Goal: Transaction & Acquisition: Download file/media

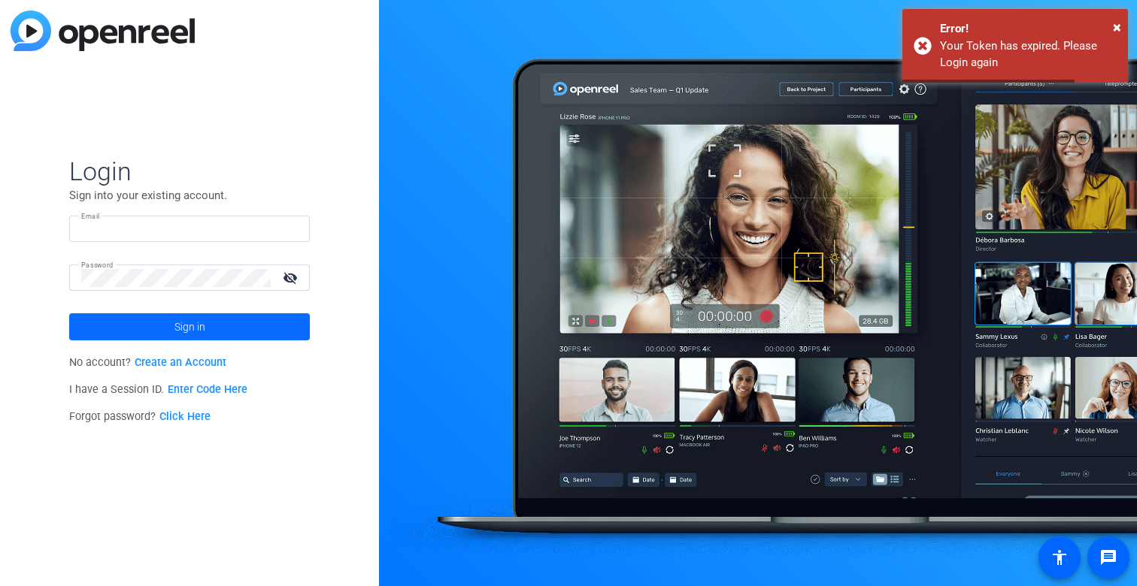
type input "[EMAIL_ADDRESS][DOMAIN_NAME]"
click at [205, 322] on span at bounding box center [189, 327] width 241 height 36
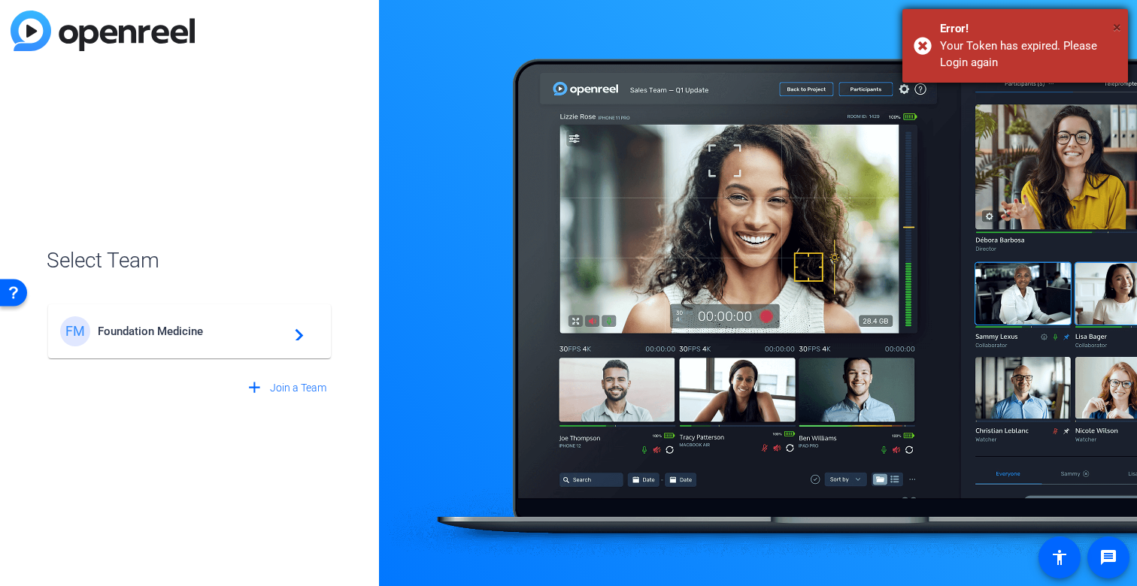
click at [1116, 27] on span "×" at bounding box center [1117, 27] width 8 height 18
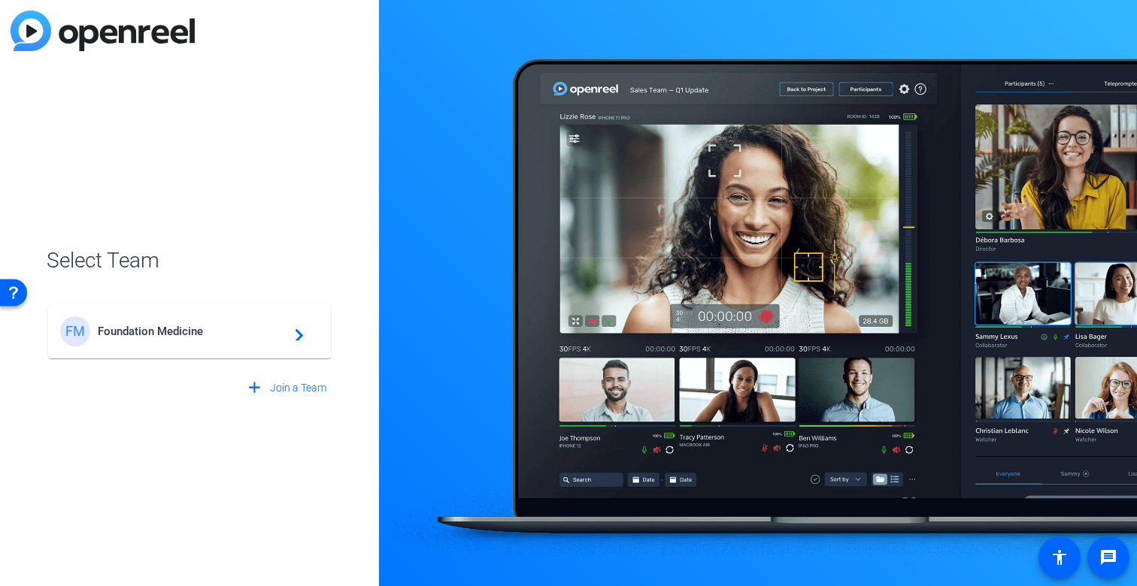
click at [166, 341] on div "FM Foundation Medicine navigate_next" at bounding box center [189, 332] width 259 height 30
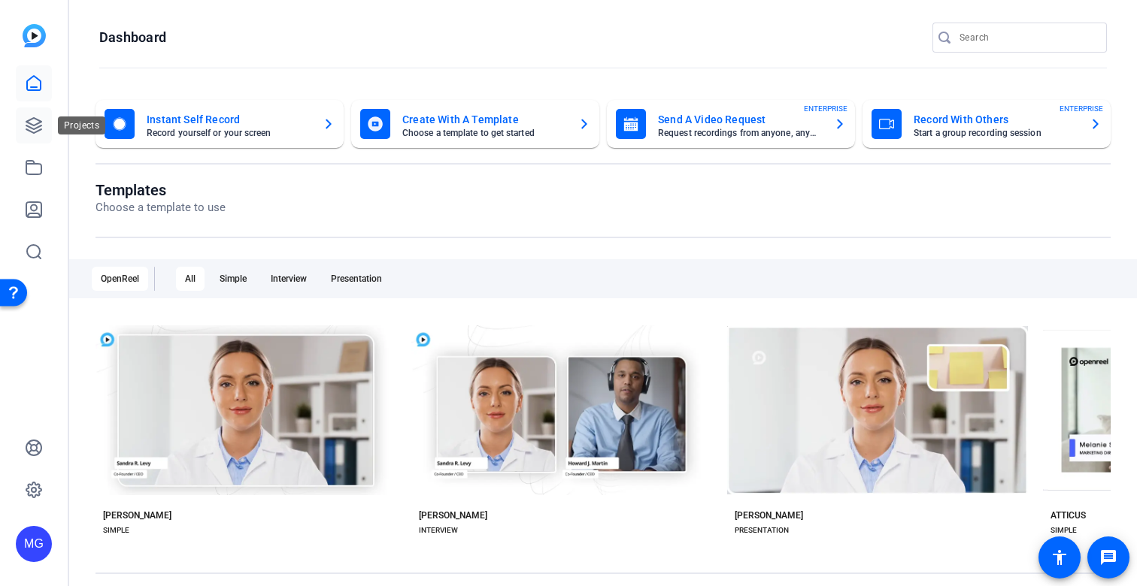
click at [38, 129] on icon at bounding box center [34, 126] width 18 height 18
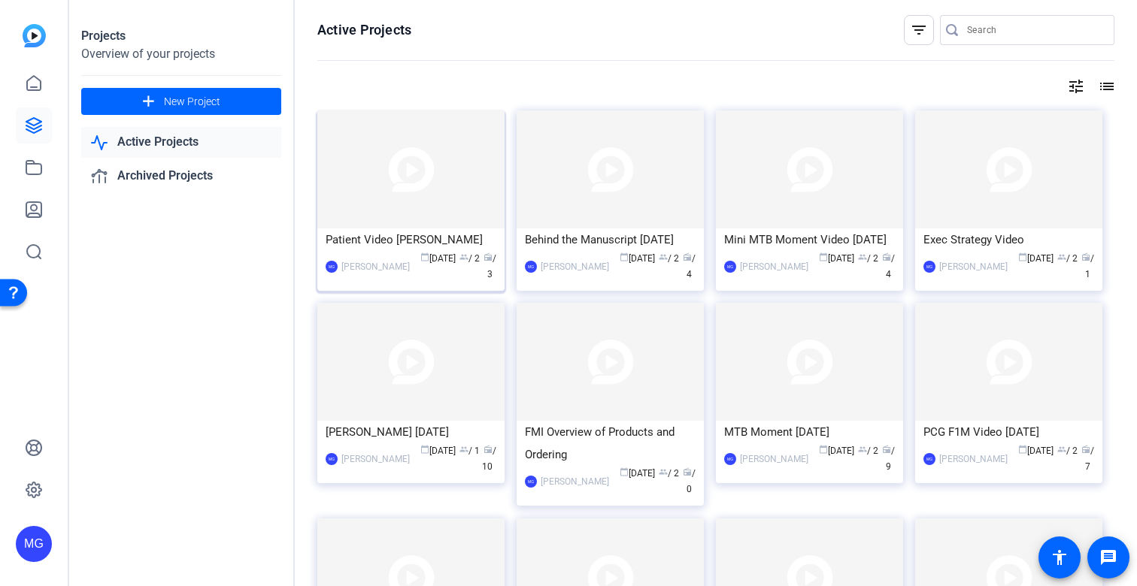
click at [353, 238] on div "Patient Video [PERSON_NAME]" at bounding box center [411, 240] width 171 height 23
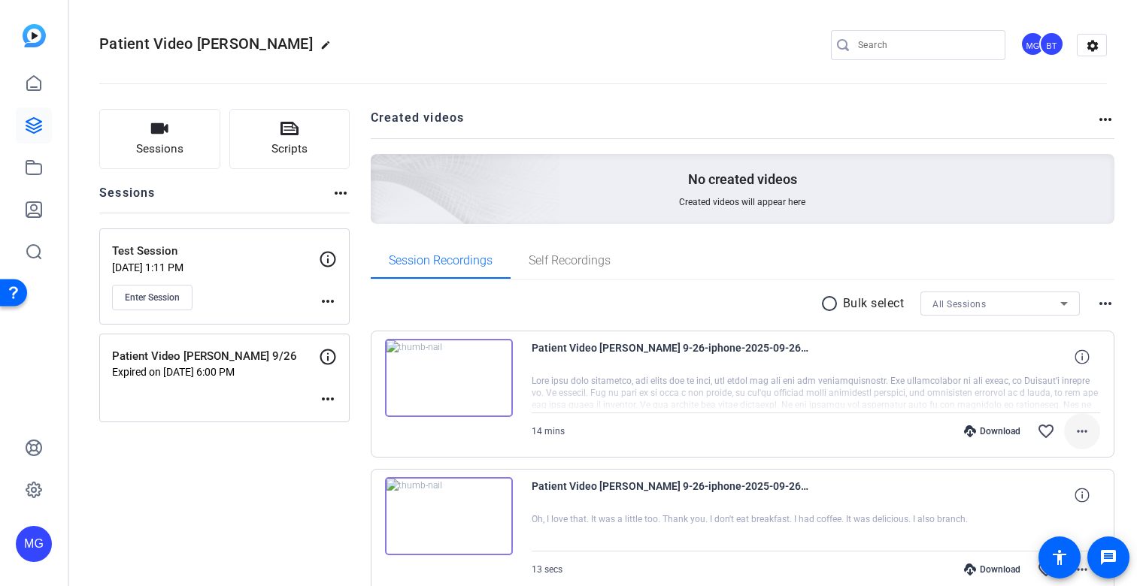
click at [1083, 428] on mat-icon "more_horiz" at bounding box center [1082, 432] width 18 height 18
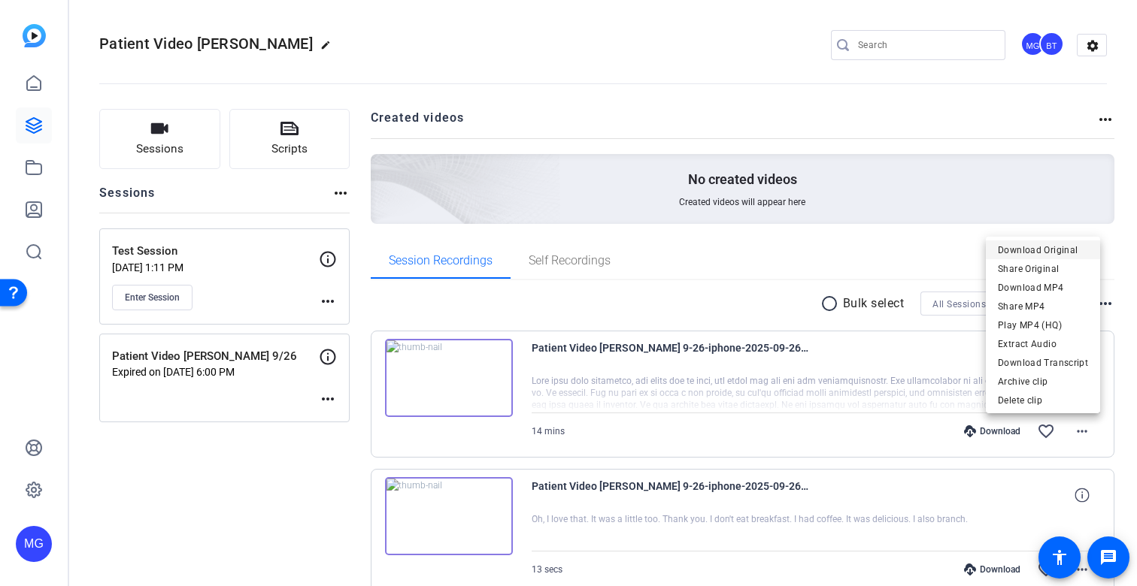
click at [1062, 249] on span "Download Original" at bounding box center [1043, 250] width 90 height 18
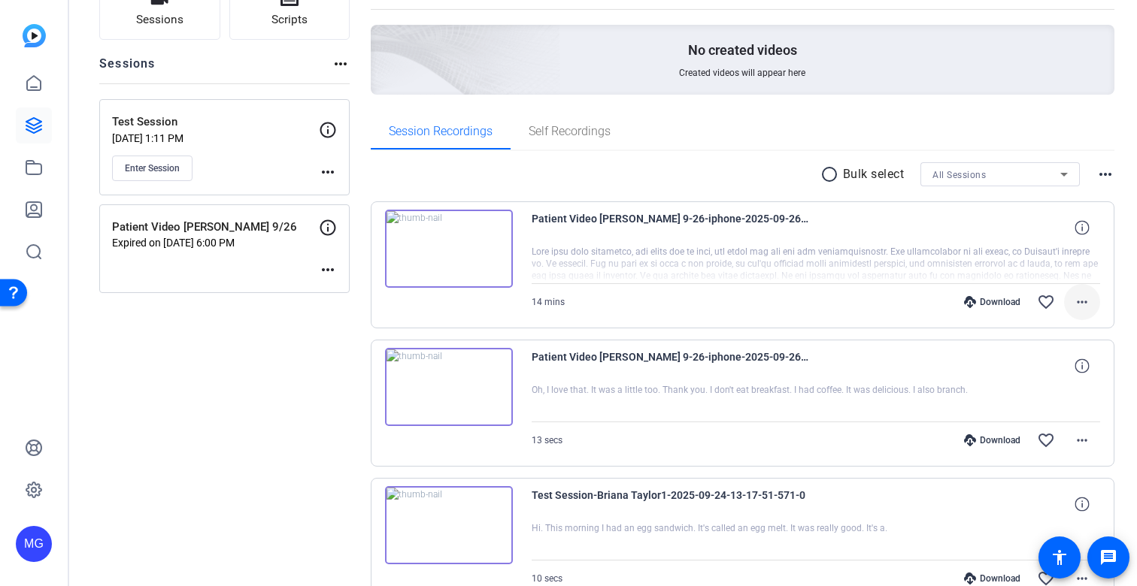
scroll to position [136, 0]
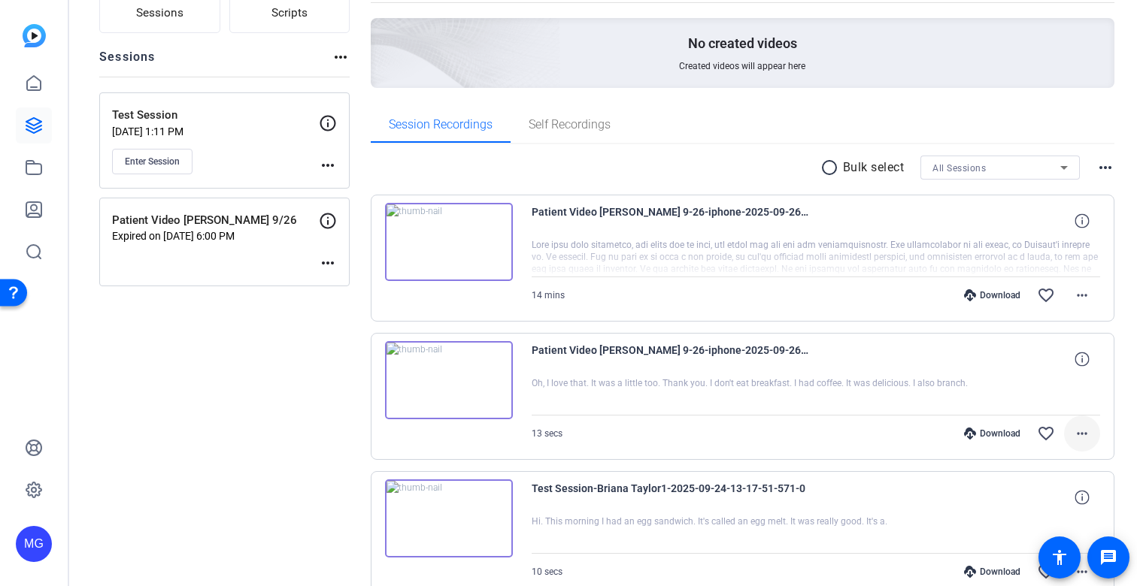
click at [1079, 434] on mat-icon "more_horiz" at bounding box center [1082, 434] width 18 height 18
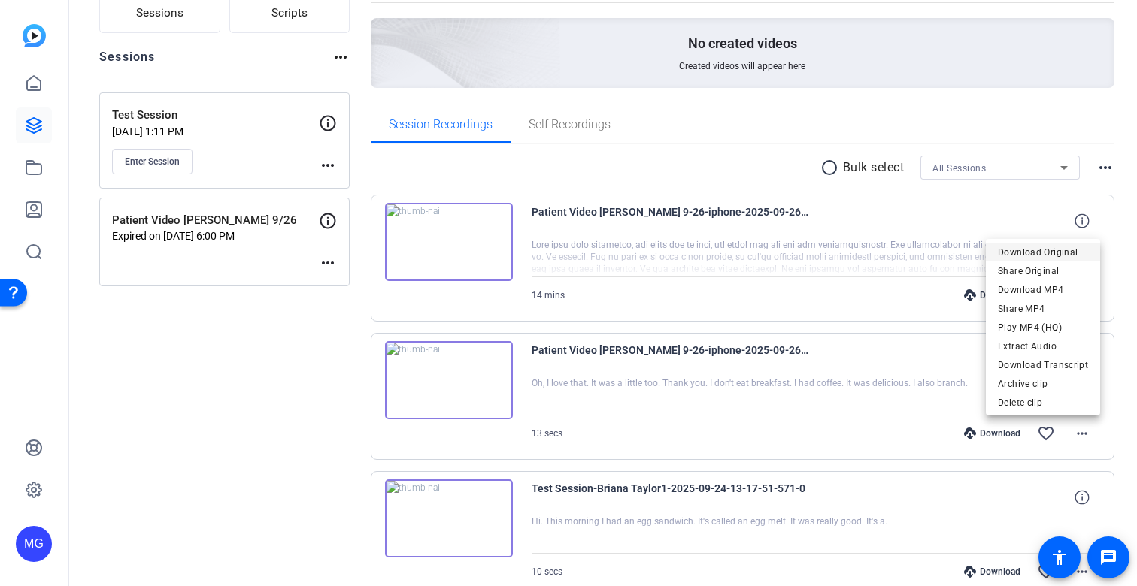
click at [1071, 254] on span "Download Original" at bounding box center [1043, 253] width 90 height 18
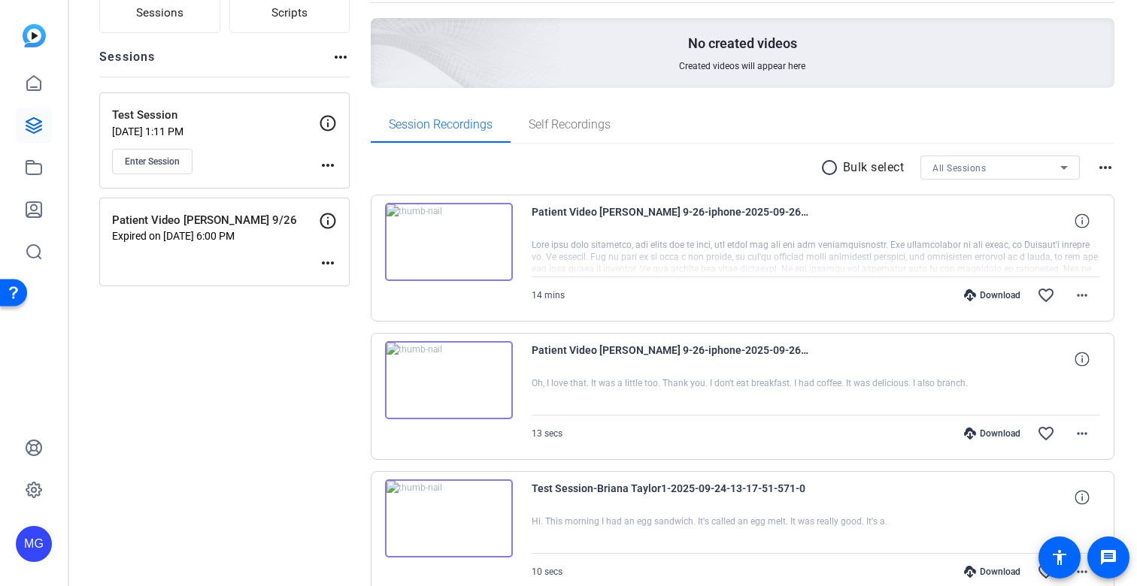
scroll to position [215, 0]
